Goal: Information Seeking & Learning: Check status

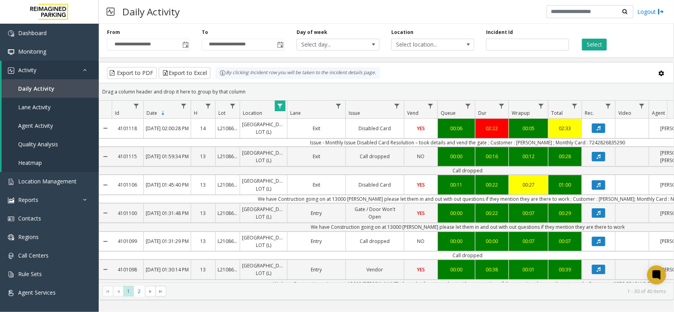
click at [280, 107] on span "Data table" at bounding box center [280, 106] width 6 height 6
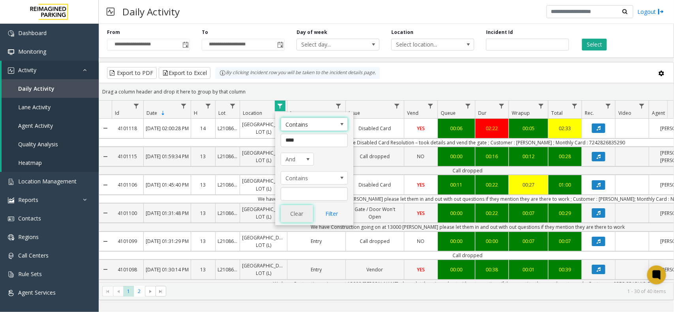
click at [307, 220] on button "Clear" at bounding box center [297, 213] width 32 height 17
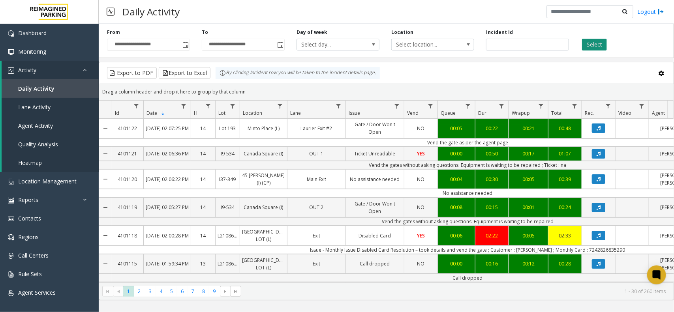
click at [588, 47] on button "Select" at bounding box center [594, 45] width 25 height 12
click at [597, 44] on button "Select" at bounding box center [594, 45] width 25 height 12
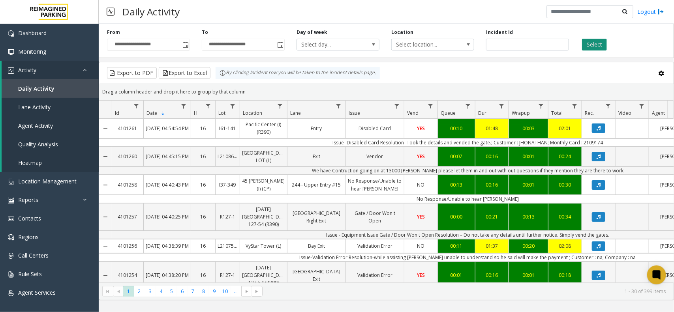
click at [600, 44] on button "Select" at bounding box center [594, 45] width 25 height 12
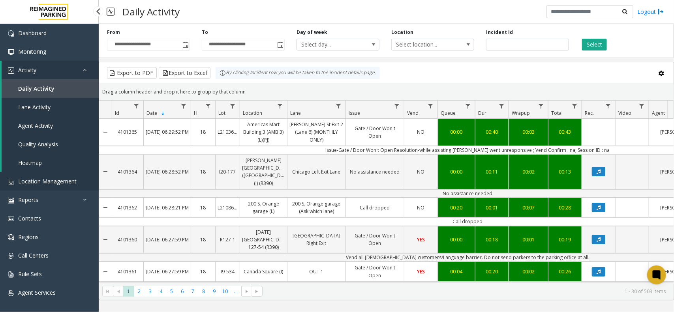
click at [19, 179] on span "Location Management" at bounding box center [47, 182] width 58 height 8
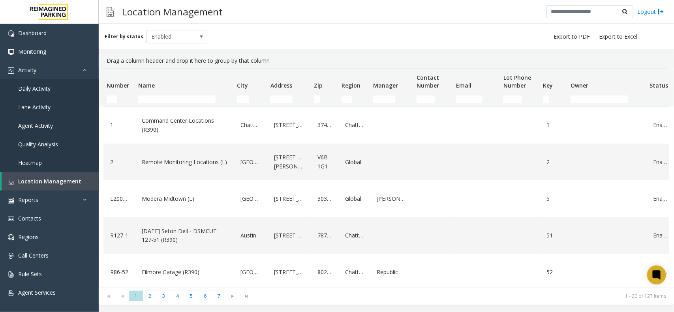
click at [161, 95] on td "Name Filter" at bounding box center [184, 99] width 99 height 14
click at [159, 99] on input "Name Filter" at bounding box center [176, 100] width 77 height 8
type input "*"
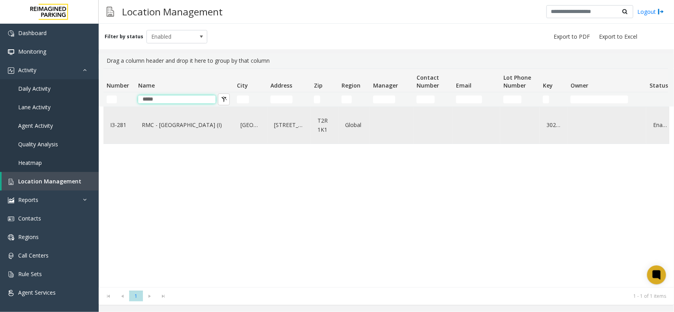
type input "*****"
click at [169, 133] on div "RMC - Mount Royal Village (I)" at bounding box center [184, 125] width 89 height 30
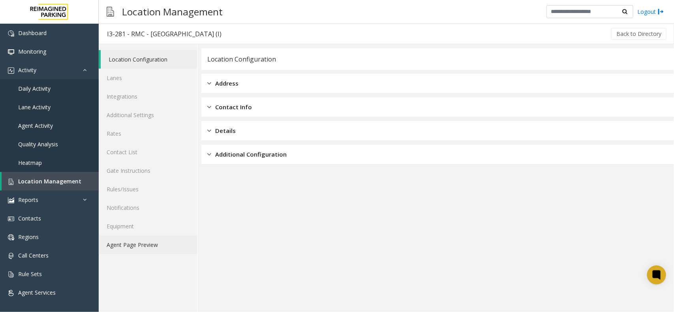
click at [176, 248] on link "Agent Page Preview" at bounding box center [148, 245] width 98 height 19
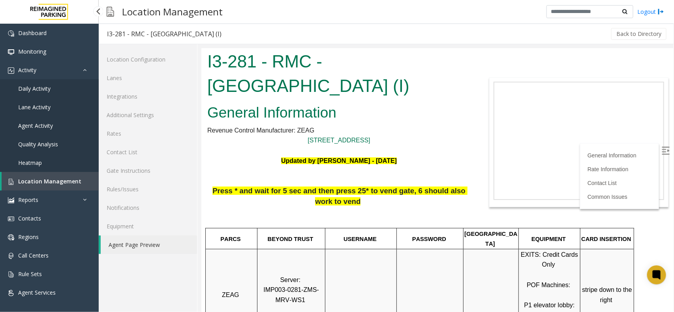
click at [49, 85] on span "Daily Activity" at bounding box center [34, 89] width 32 height 8
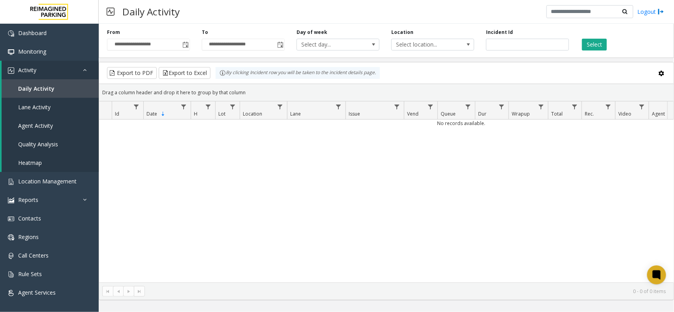
click at [193, 52] on div "**********" at bounding box center [386, 40] width 575 height 38
click at [184, 46] on span "Toggle popup" at bounding box center [185, 45] width 6 height 6
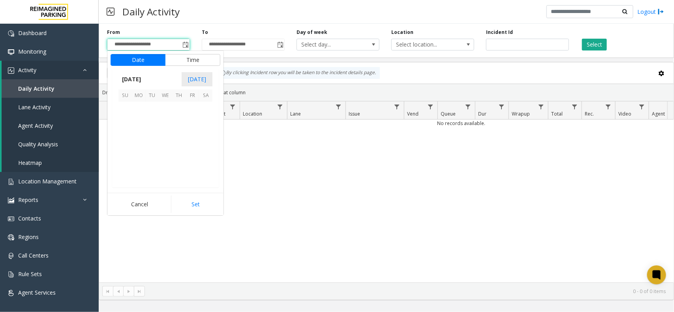
scroll to position [141754, 0]
click at [172, 139] on span "16" at bounding box center [178, 135] width 13 height 13
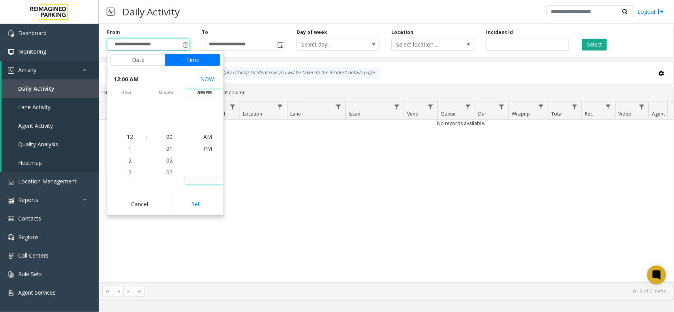
click at [524, 30] on div "Incident Id" at bounding box center [527, 40] width 95 height 22
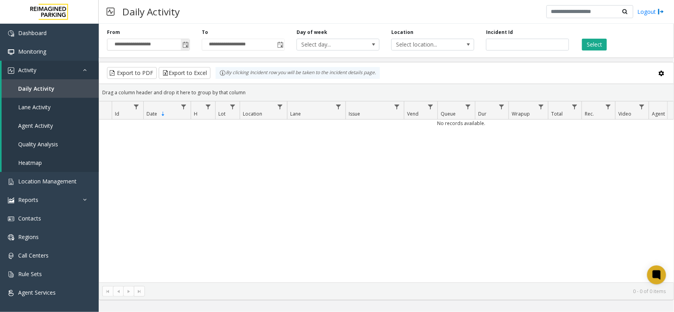
click at [188, 46] on span "Toggle popup" at bounding box center [185, 45] width 6 height 6
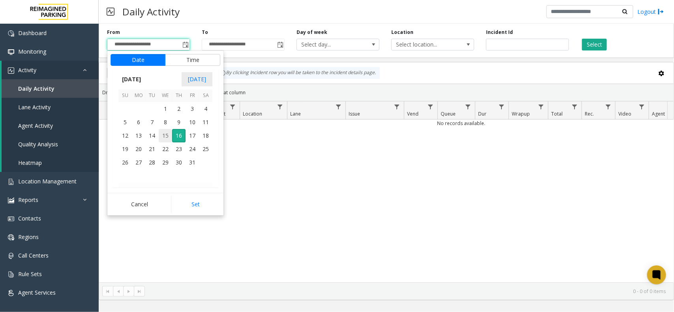
click at [164, 137] on span "15" at bounding box center [165, 135] width 13 height 13
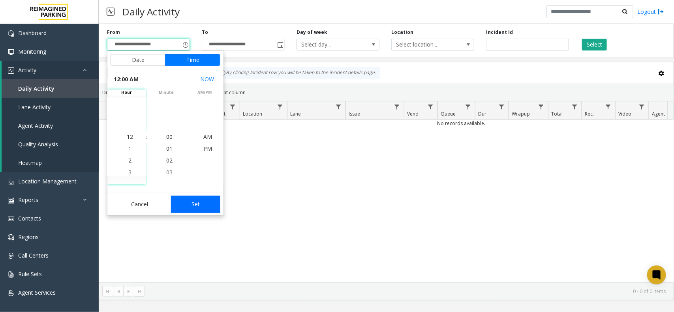
click at [204, 198] on button "Set" at bounding box center [196, 204] width 50 height 17
type input "**********"
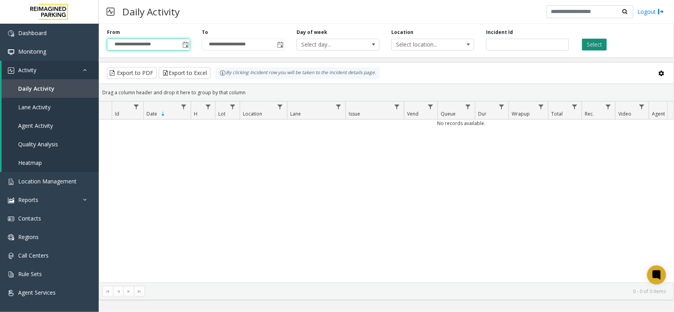
click at [596, 46] on button "Select" at bounding box center [594, 45] width 25 height 12
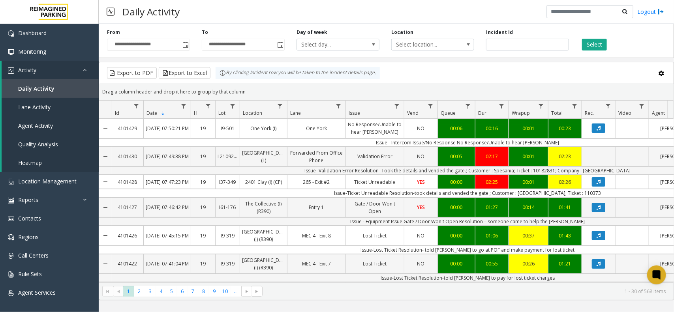
click at [170, 18] on h3 "Daily Activity" at bounding box center [150, 11] width 65 height 19
copy h3 "Daily Activity"
